Goal: Task Accomplishment & Management: Use online tool/utility

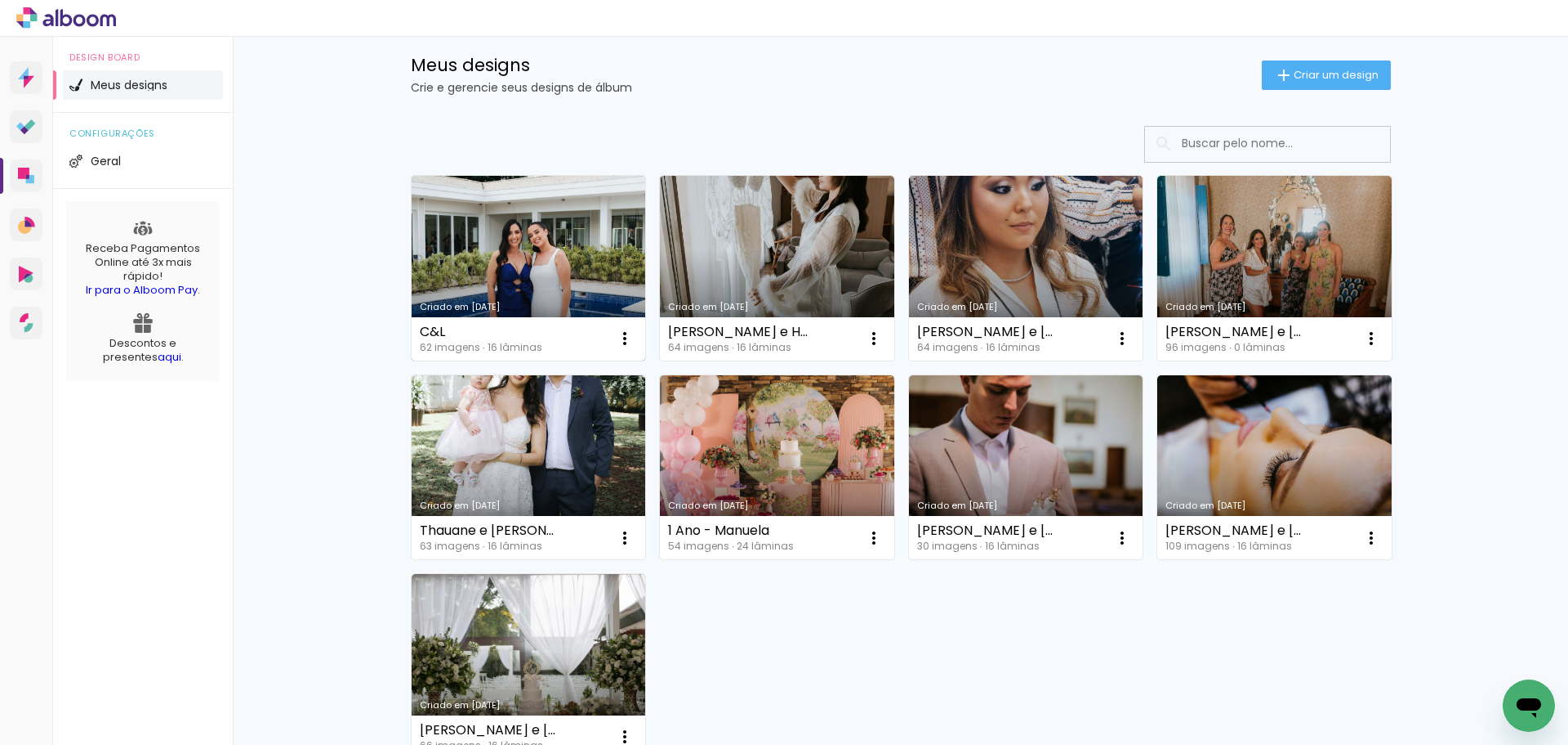
scroll to position [139, 0]
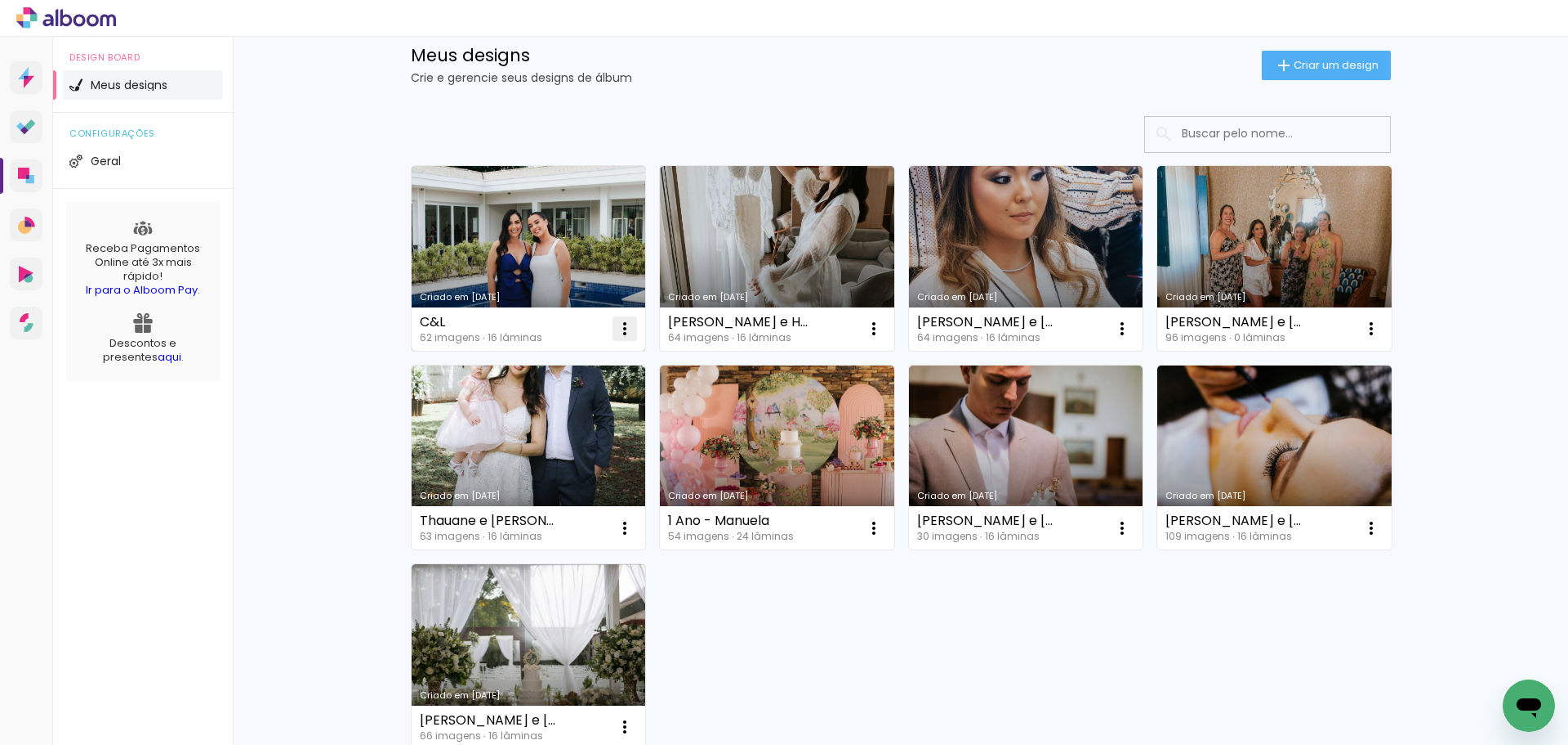
click at [616, 333] on iron-icon at bounding box center [624, 328] width 20 height 20
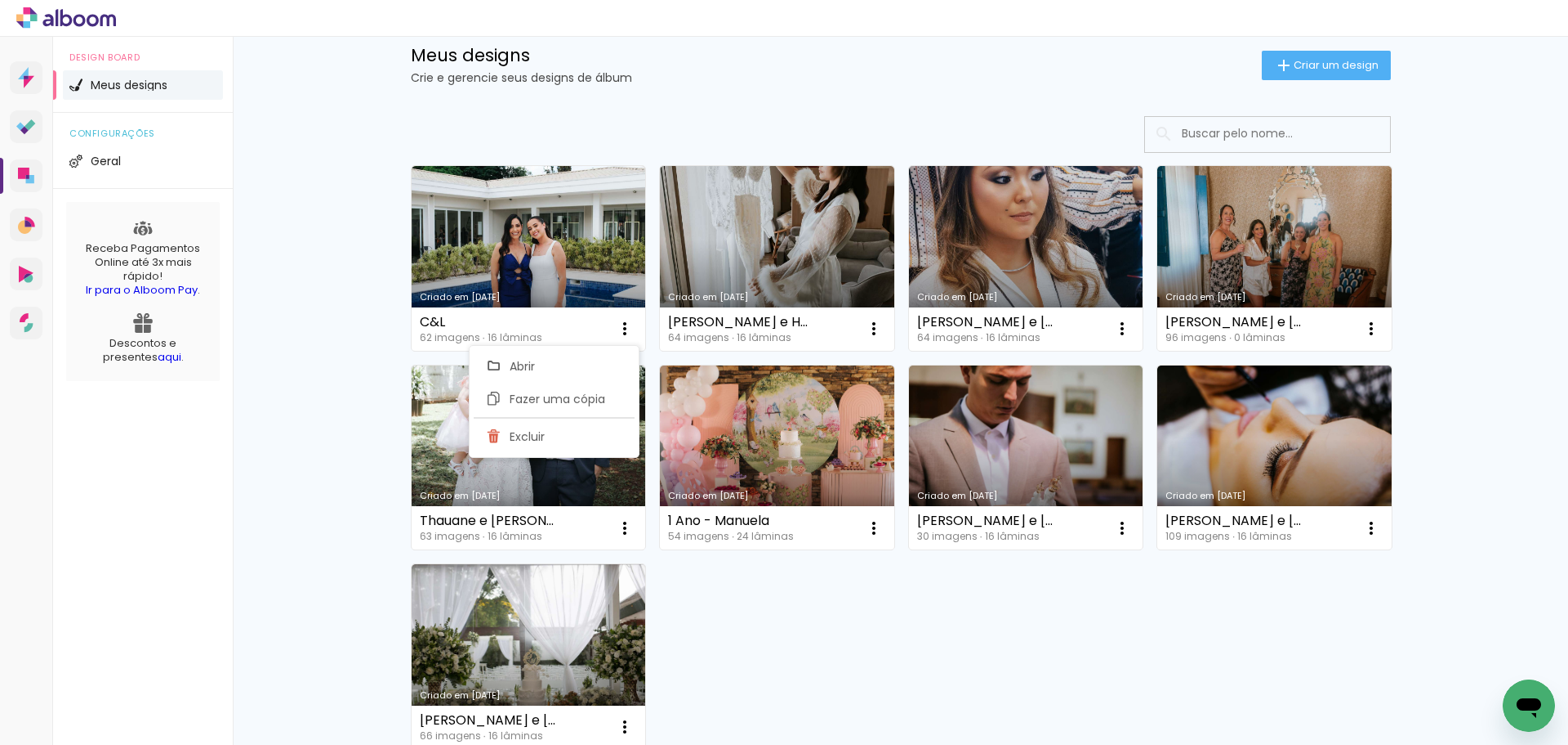
click at [827, 612] on div "Criado em 25/08/25 C&L 62 imagens ∙ 16 lâminas Abrir Fazer uma cópia Excluir Cr…" at bounding box center [901, 457] width 995 height 597
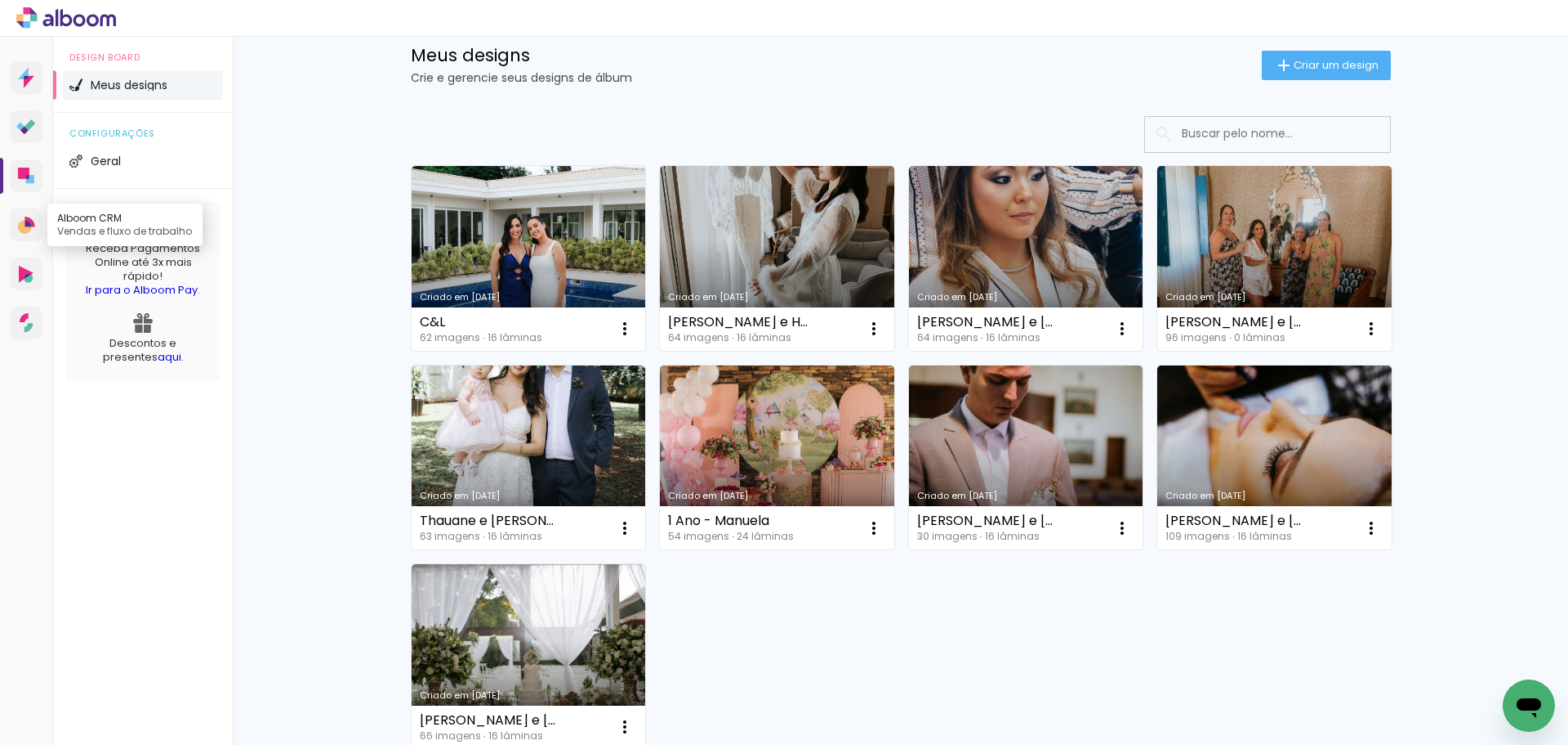
click at [30, 221] on icon at bounding box center [29, 221] width 9 height 10
click at [168, 76] on li "Meus designs" at bounding box center [142, 85] width 160 height 29
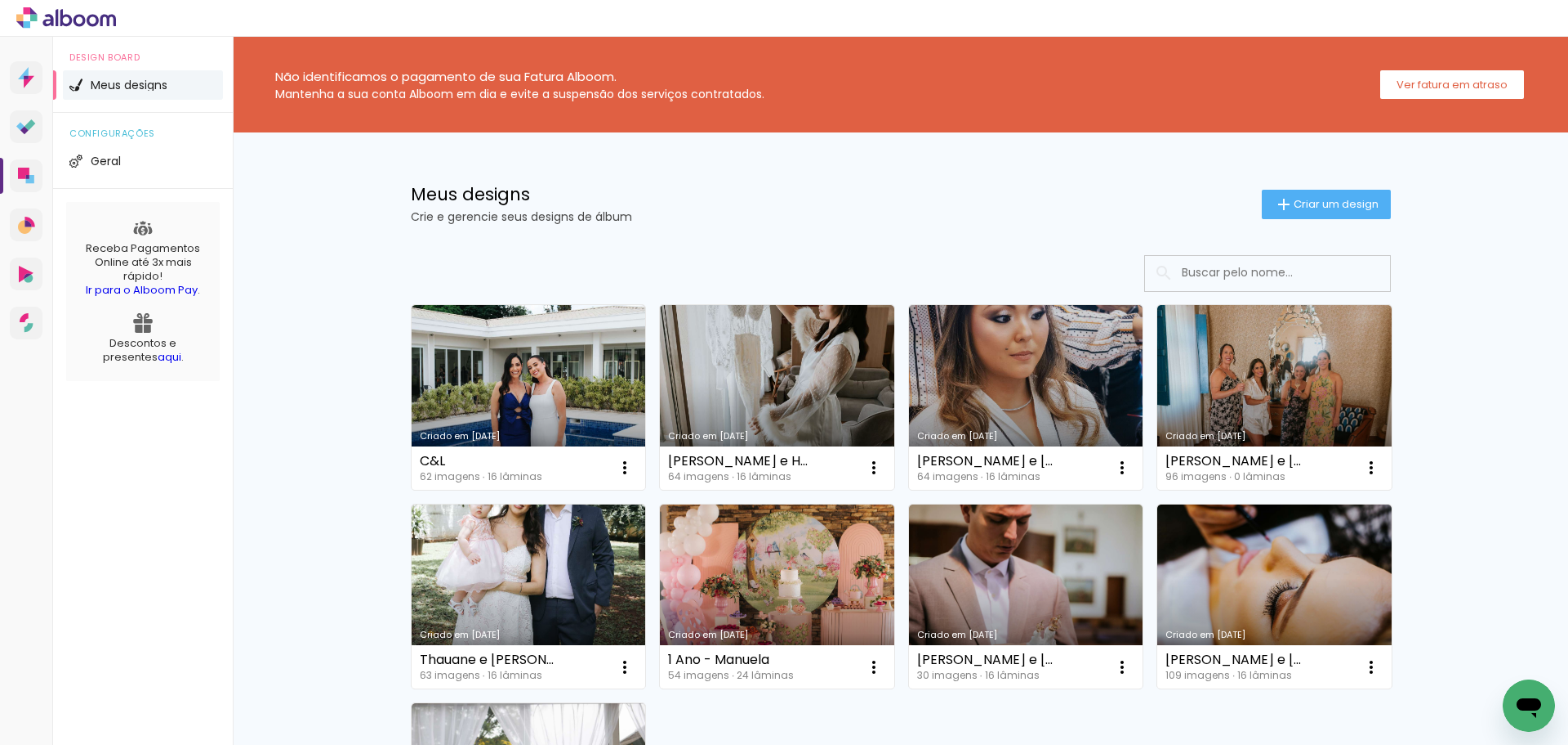
scroll to position [0, 0]
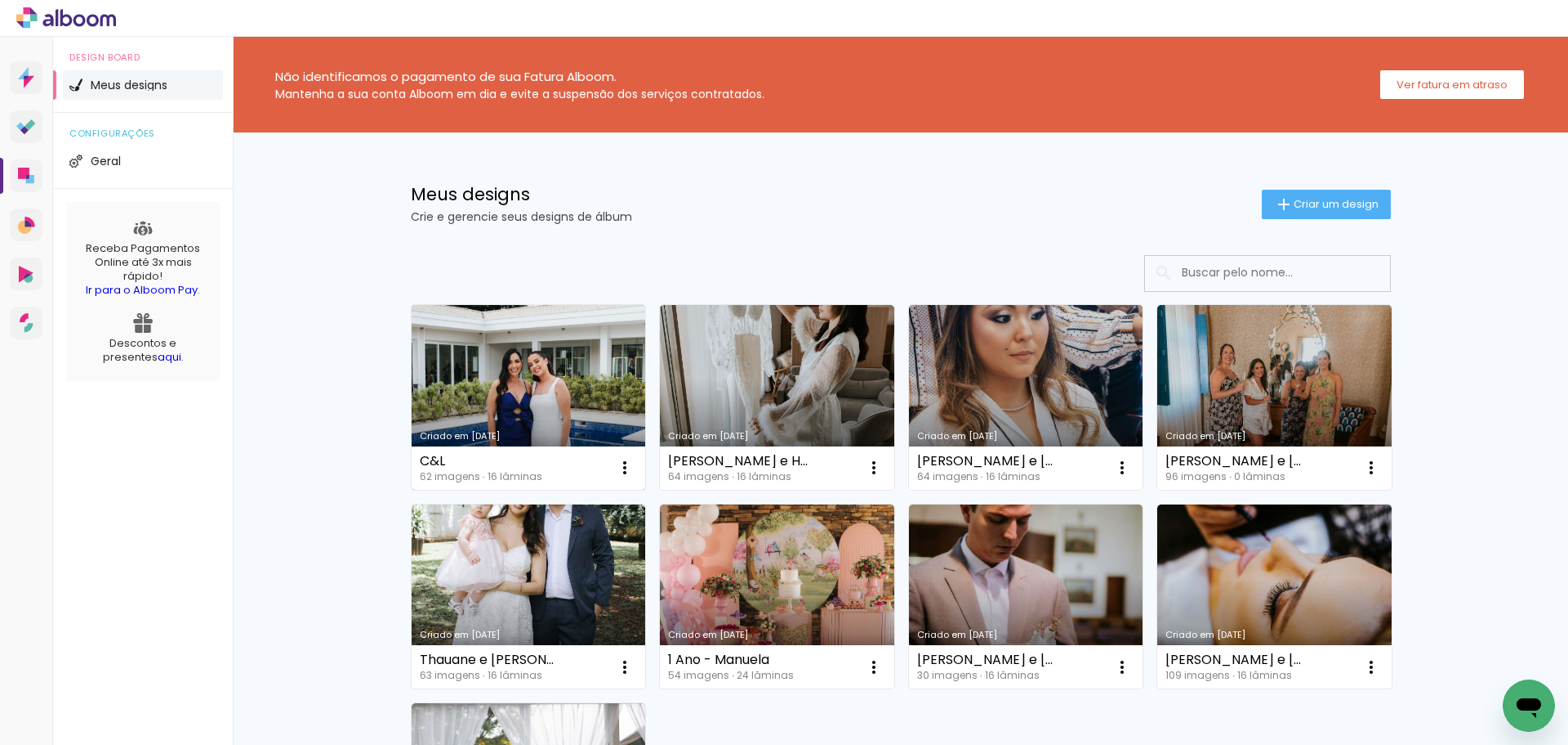
click at [557, 366] on link "Criado em [DATE]" at bounding box center [528, 397] width 234 height 185
